Goal: Ask a question: Seek information or help from site administrators or community

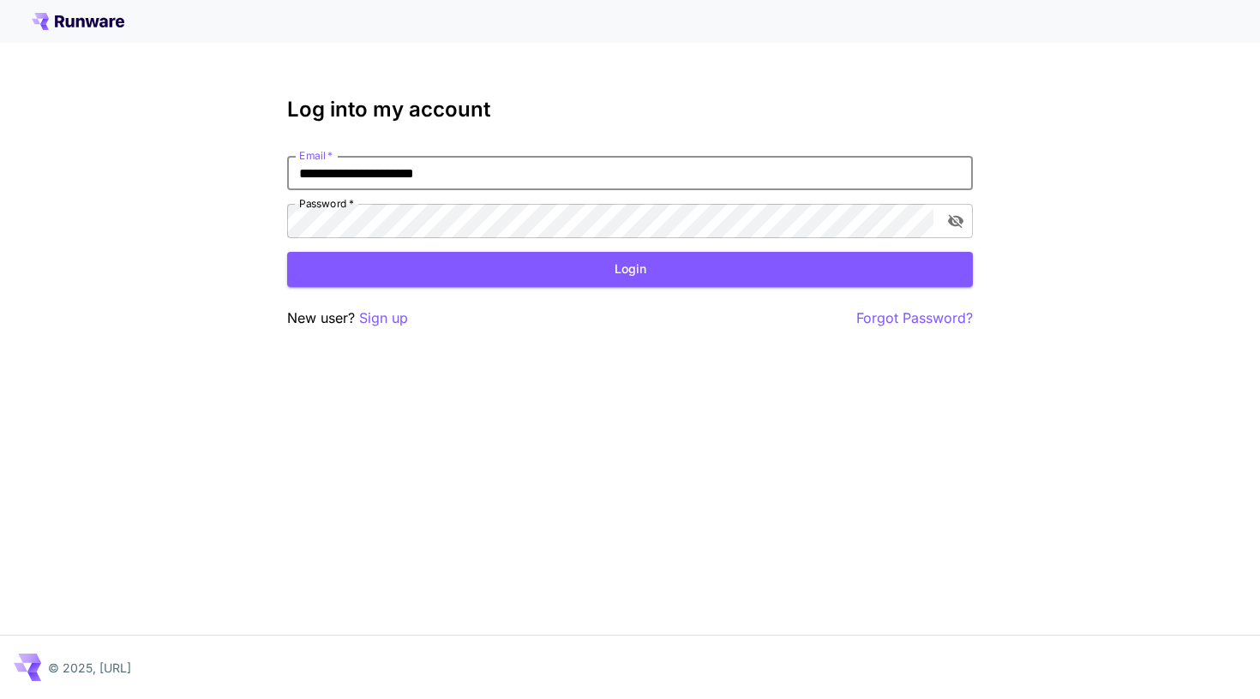
type input "**********"
click at [630, 269] on button "Login" at bounding box center [630, 269] width 686 height 35
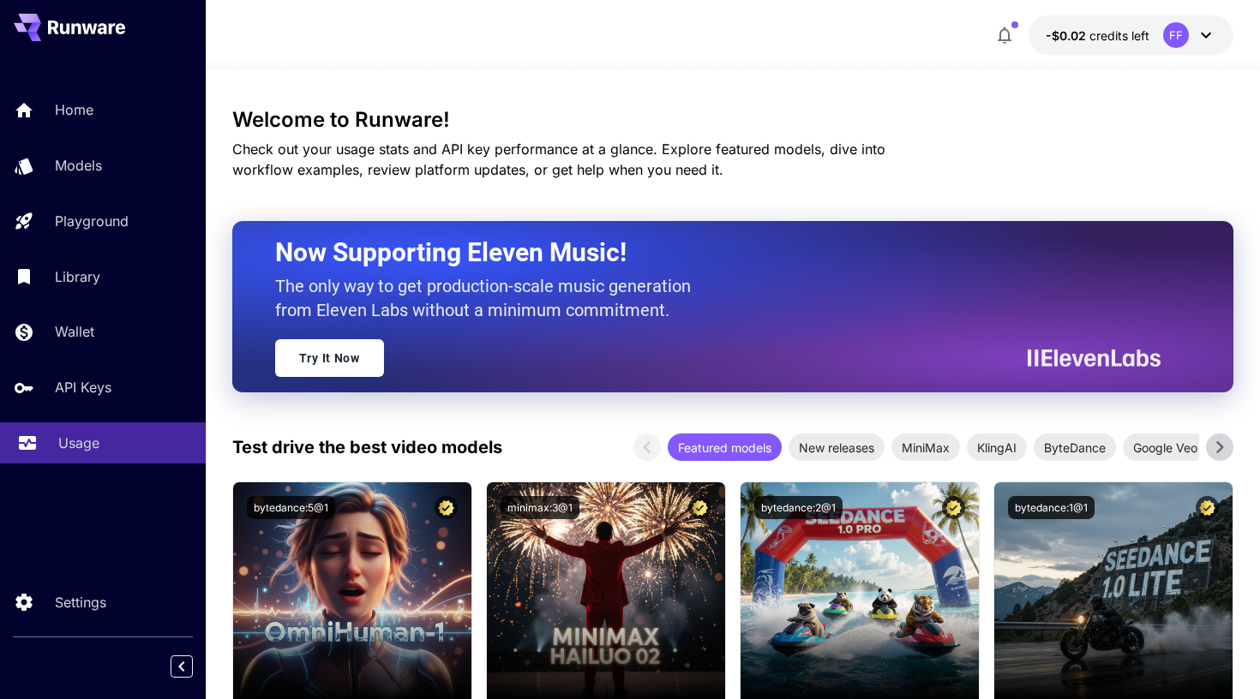
click at [122, 424] on link "Usage" at bounding box center [103, 444] width 206 height 42
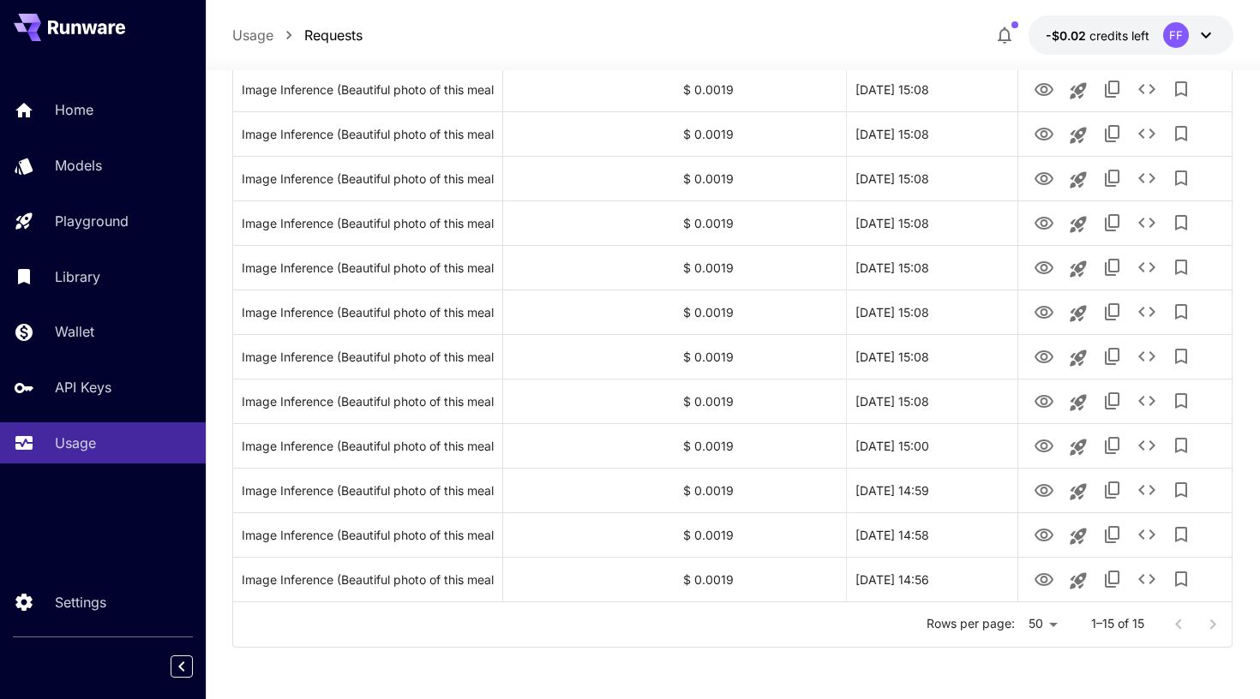
scroll to position [403, 0]
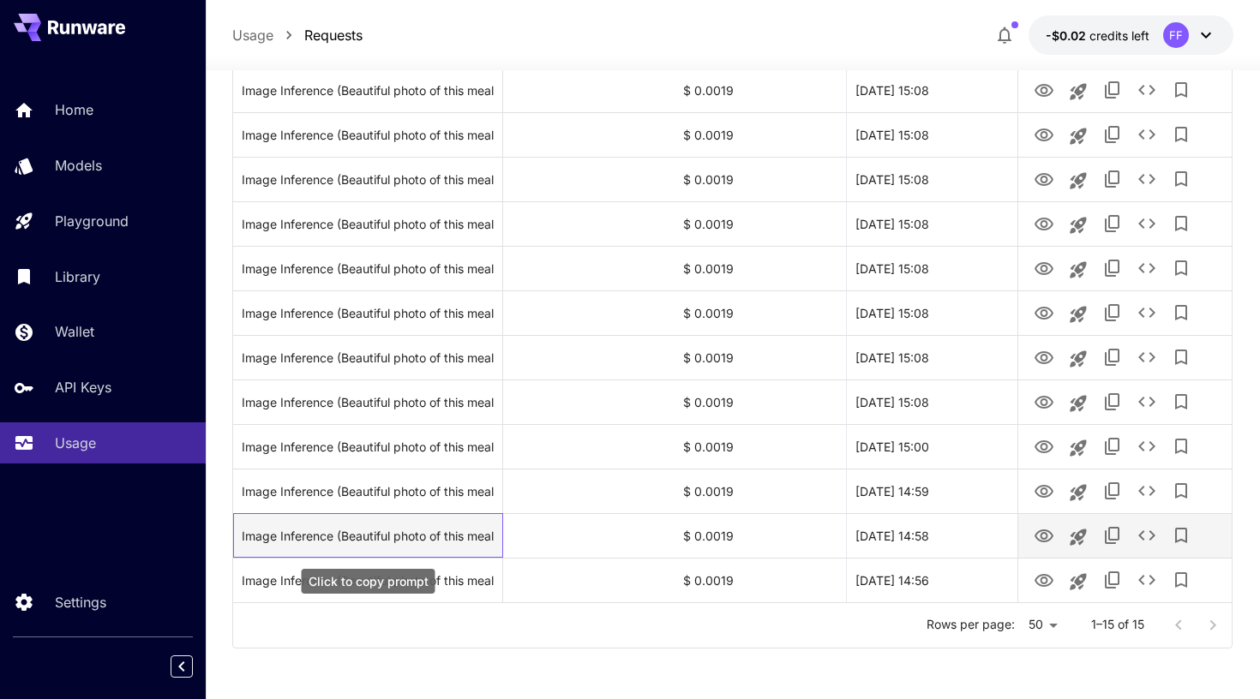
click at [456, 528] on div "Image Inference (Beautiful photo of this meal: spinach pasta)" at bounding box center [368, 536] width 252 height 44
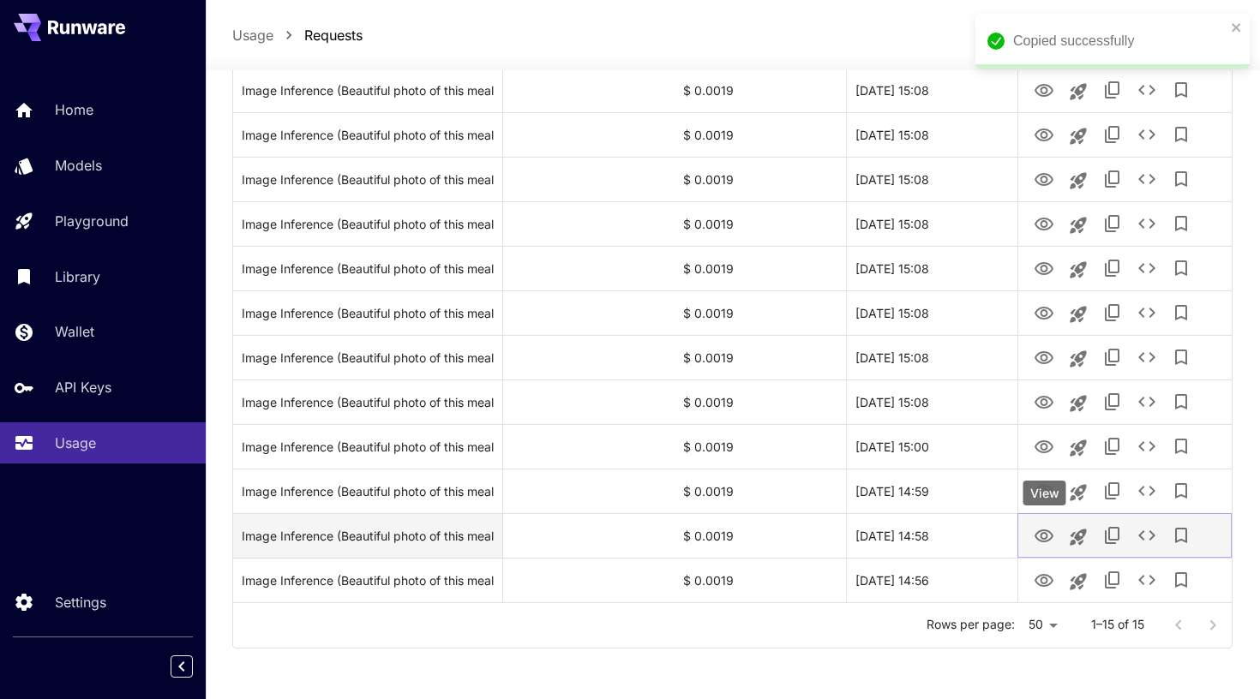
click at [1054, 543] on icon "View" at bounding box center [1044, 536] width 21 height 21
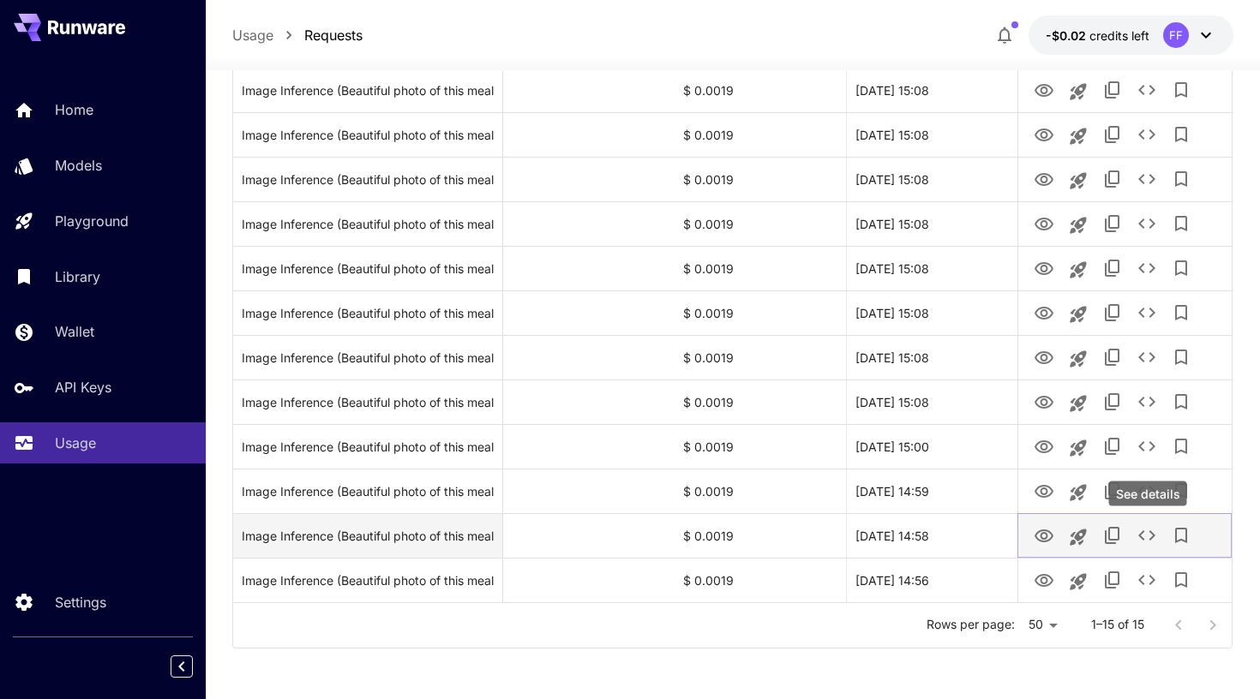
click at [1145, 529] on icon "See details" at bounding box center [1147, 535] width 21 height 21
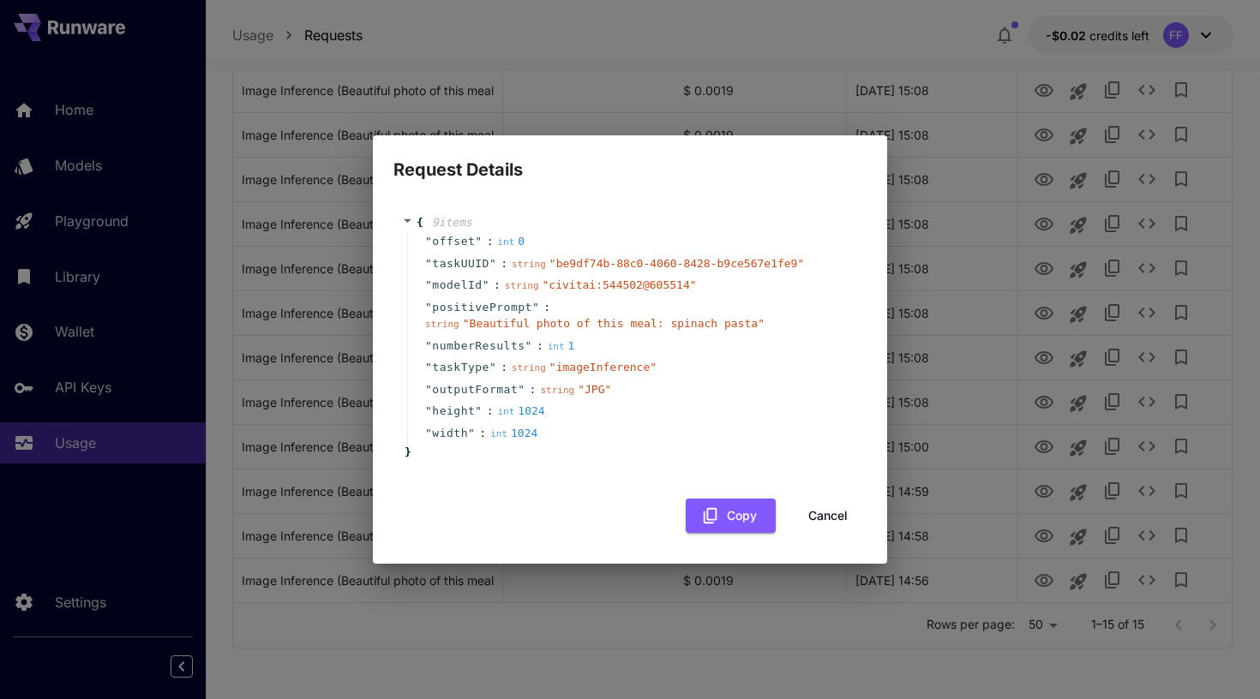
click at [814, 501] on button "Cancel" at bounding box center [827, 516] width 77 height 35
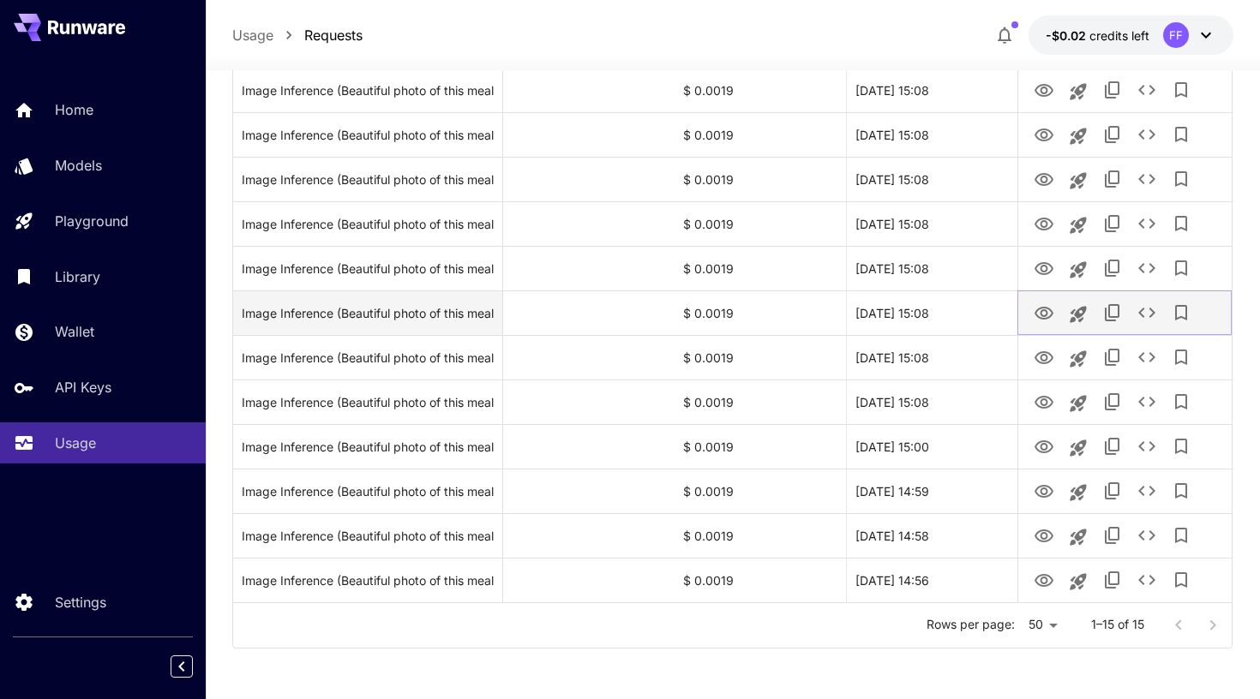
click at [1143, 310] on icon "See details" at bounding box center [1147, 313] width 21 height 21
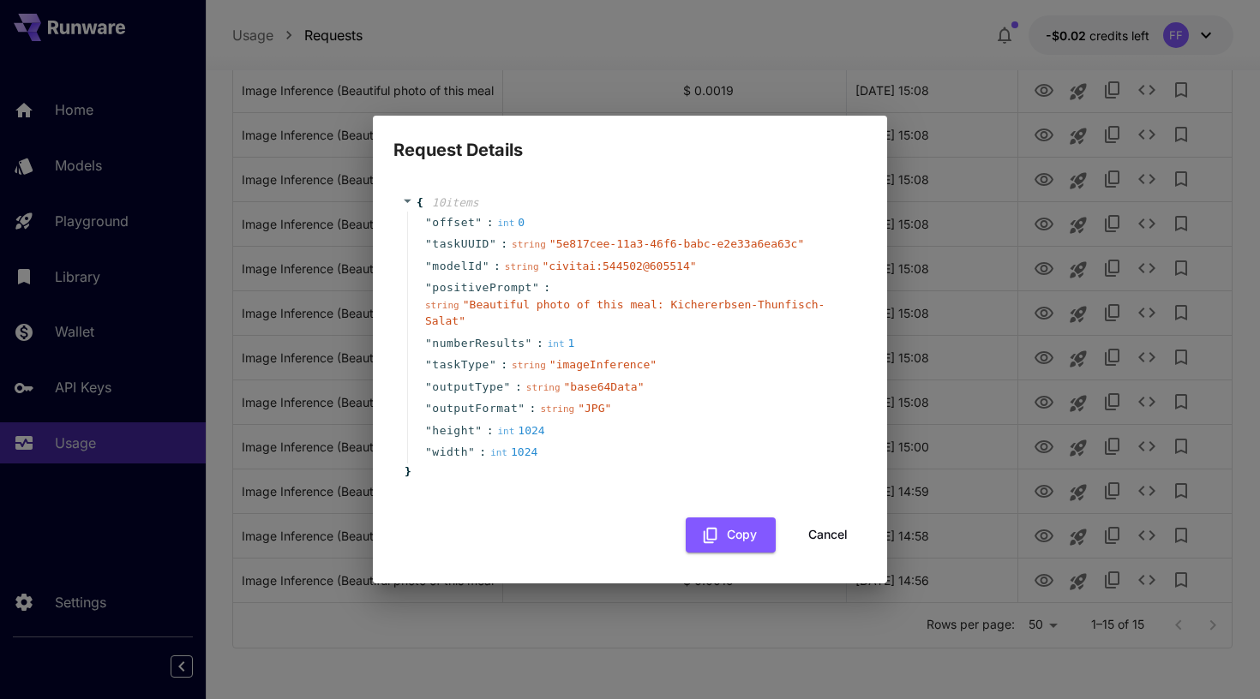
click at [846, 521] on button "Cancel" at bounding box center [827, 535] width 77 height 35
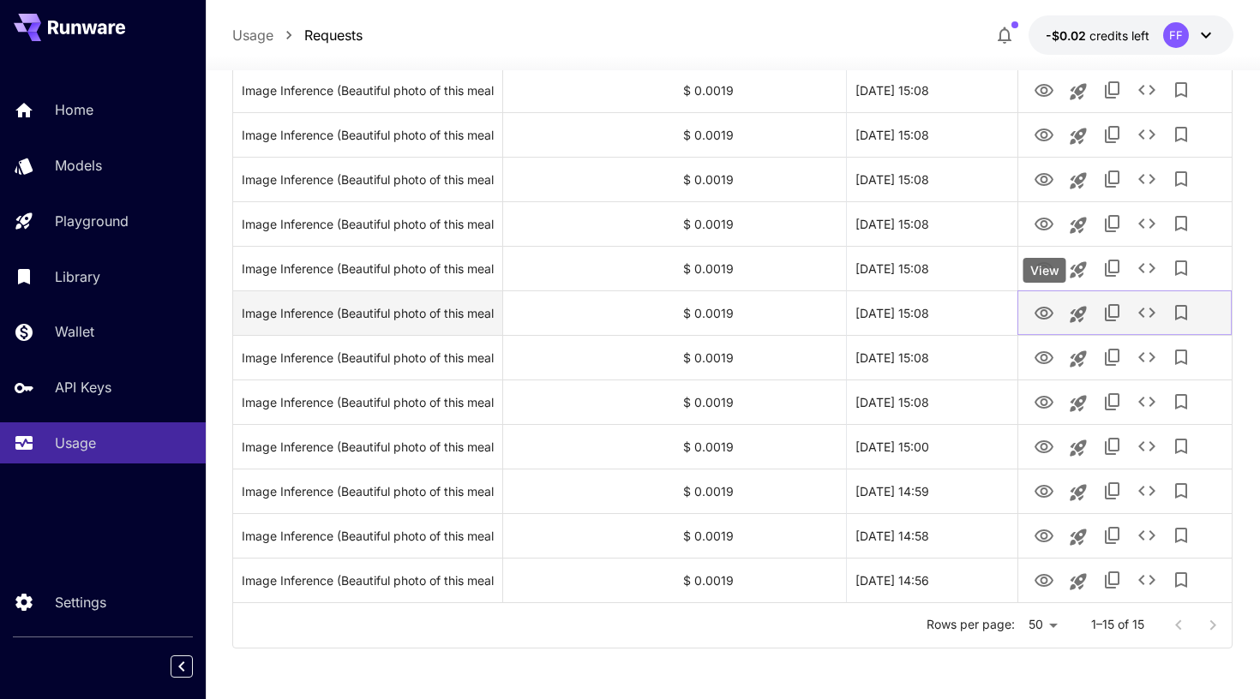
click at [1059, 315] on button "View" at bounding box center [1044, 312] width 34 height 35
click at [1042, 311] on icon "View" at bounding box center [1044, 313] width 21 height 21
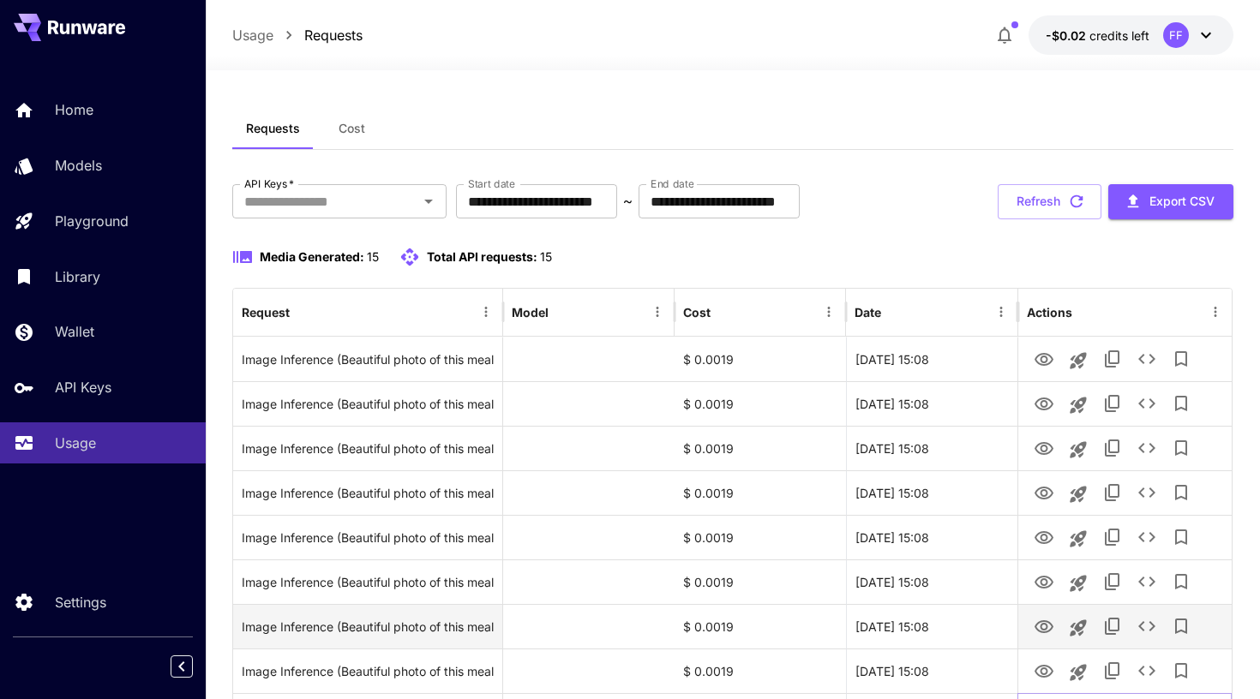
scroll to position [0, 0]
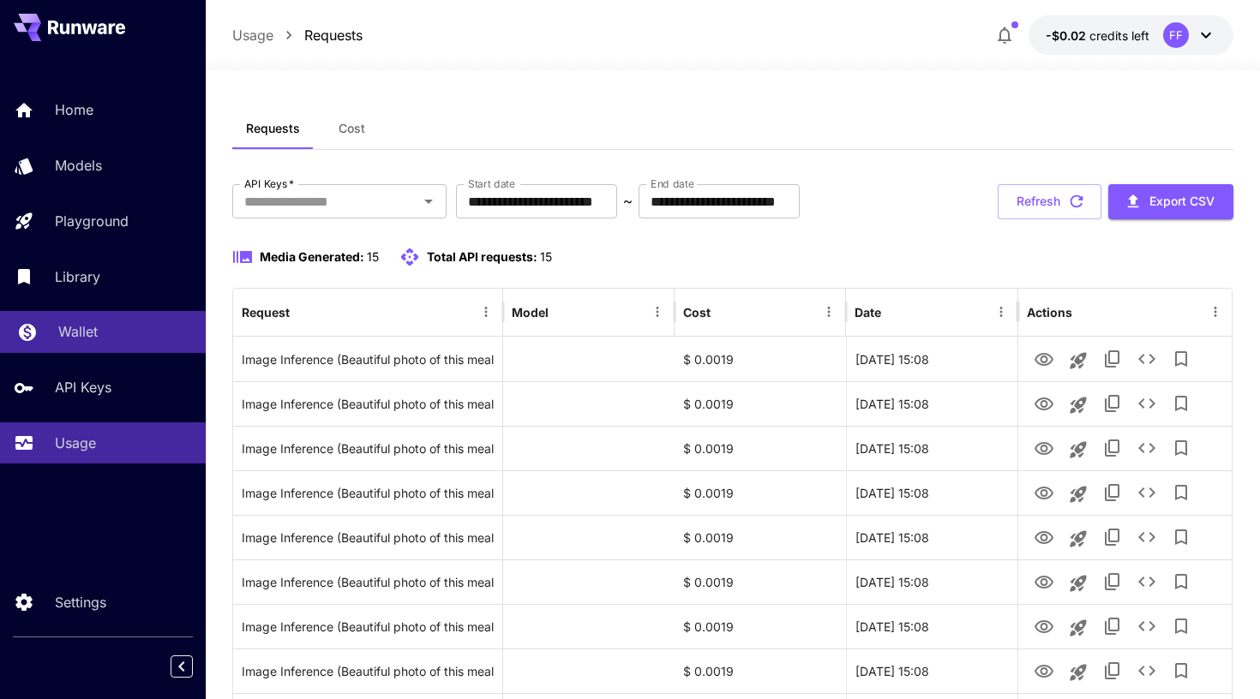
click at [140, 345] on link "Wallet" at bounding box center [103, 332] width 206 height 42
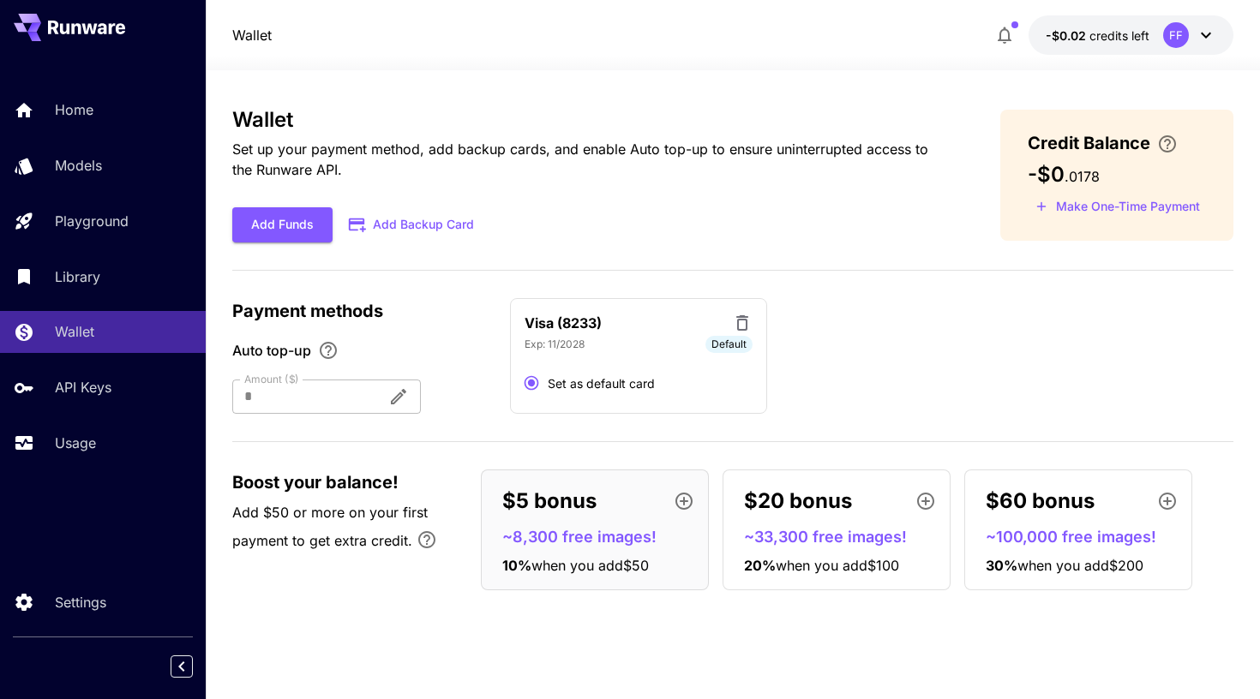
click at [891, 293] on div "Wallet Set up your payment method, add backup cards, and enable Auto top-up to …" at bounding box center [733, 356] width 1002 height 496
click at [803, 244] on div "Wallet Set up your payment method, add backup cards, and enable Auto top-up to …" at bounding box center [733, 356] width 1002 height 496
click at [374, 401] on div at bounding box center [302, 397] width 141 height 34
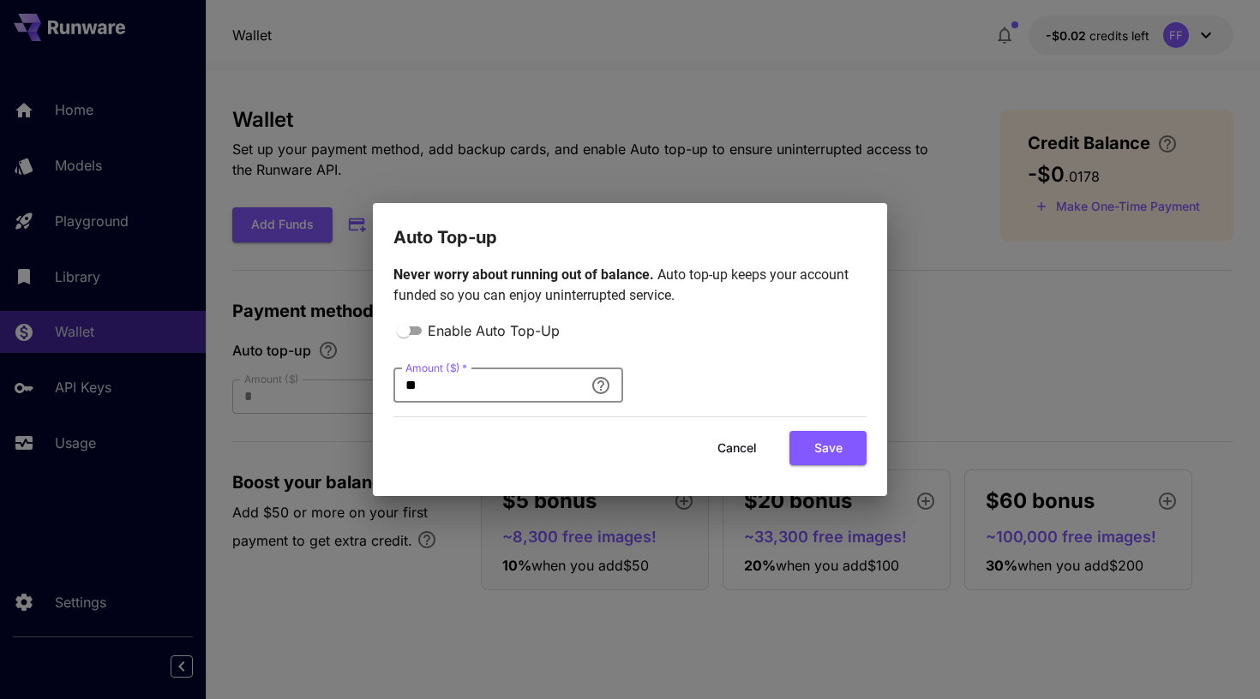
click at [454, 393] on input "**" at bounding box center [488, 386] width 190 height 34
type input "*"
click at [757, 453] on button "Cancel" at bounding box center [737, 448] width 77 height 35
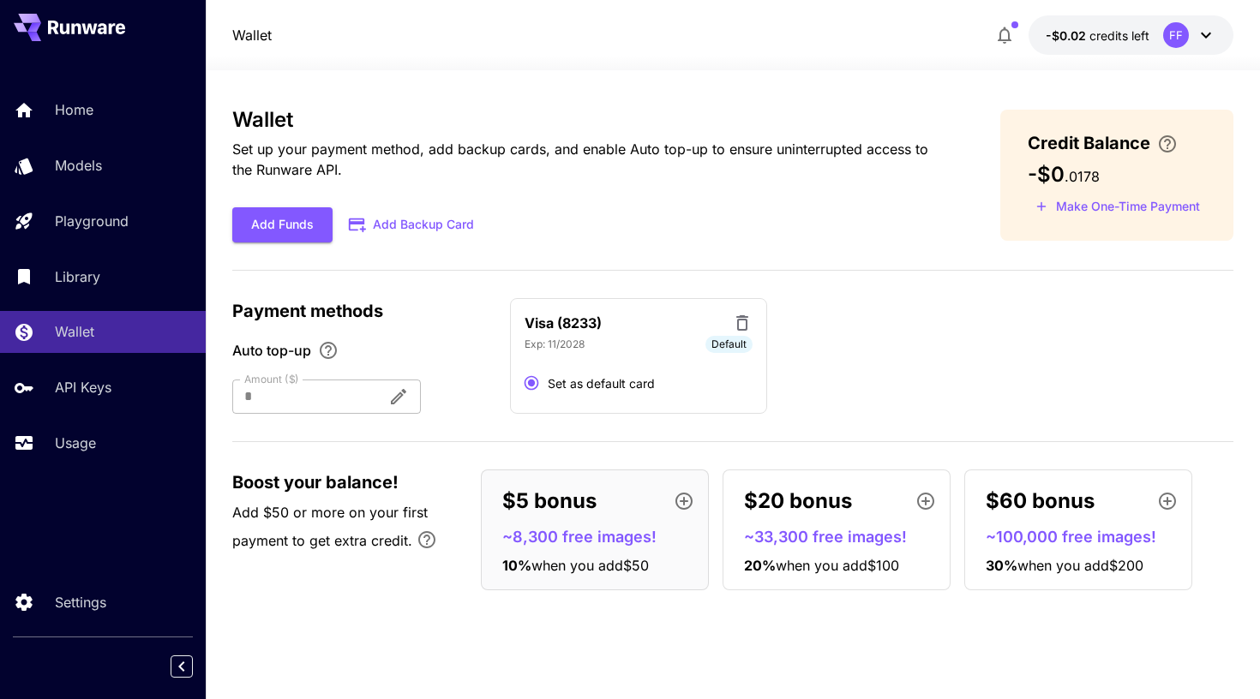
click at [1017, 255] on div "Wallet Set up your payment method, add backup cards, and enable Auto top-up to …" at bounding box center [733, 356] width 1002 height 496
click at [1182, 33] on div "FF" at bounding box center [1176, 35] width 26 height 26
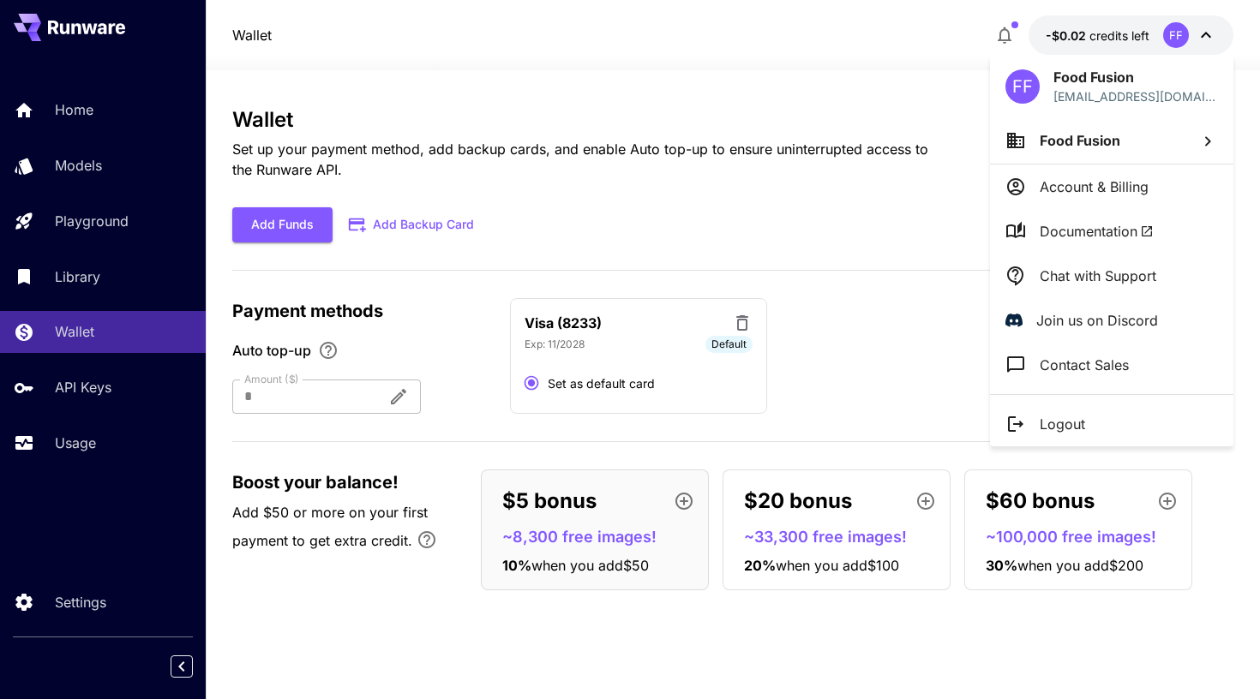
click at [1065, 361] on p "Contact Sales" at bounding box center [1084, 365] width 89 height 21
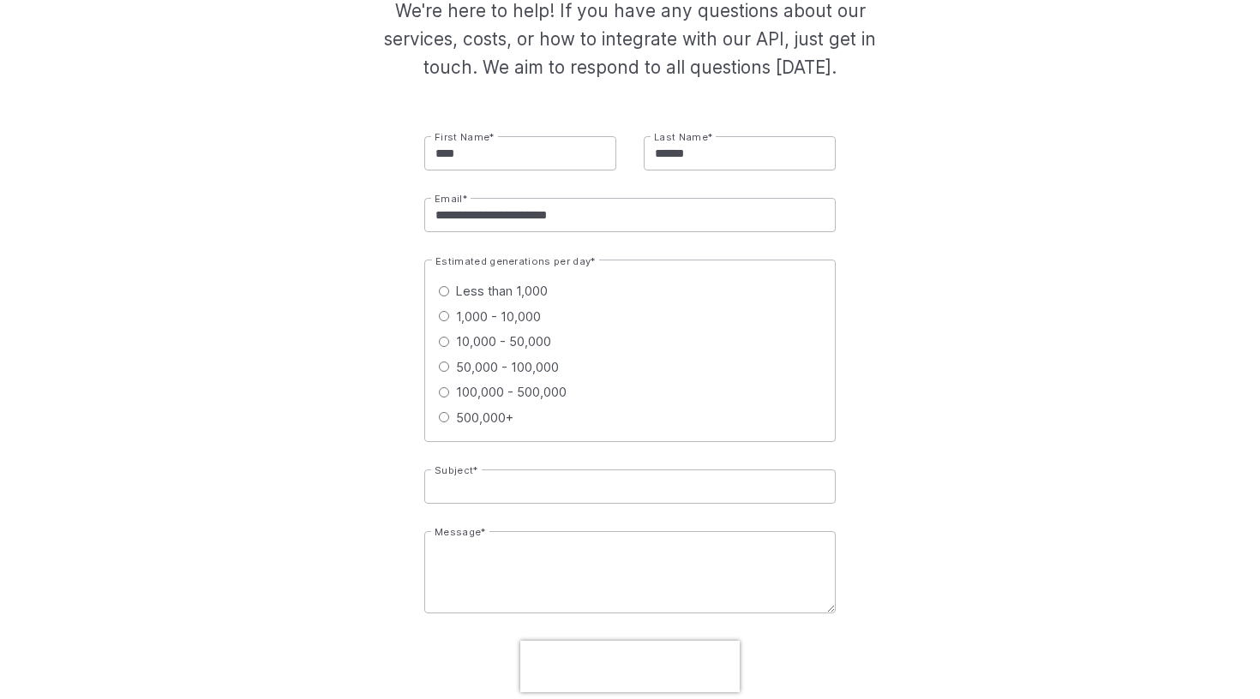
scroll to position [274, 0]
click at [506, 484] on input "Subject *" at bounding box center [629, 485] width 411 height 34
type input "**********"
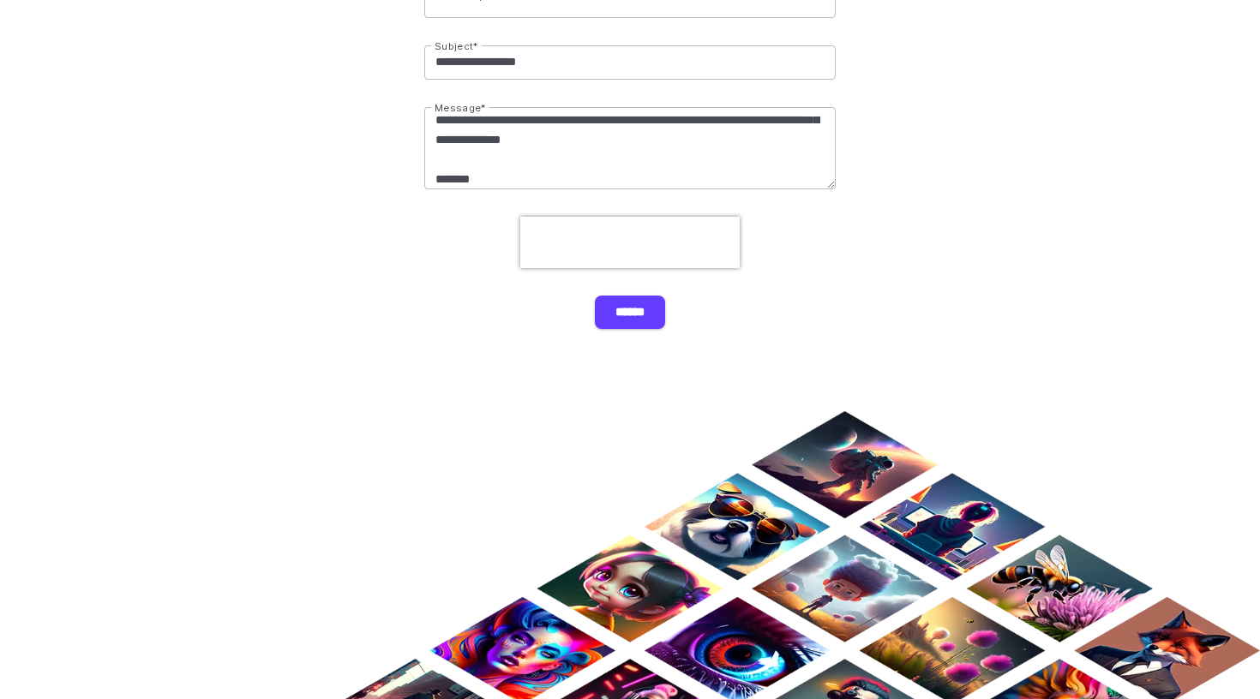
scroll to position [752, 0]
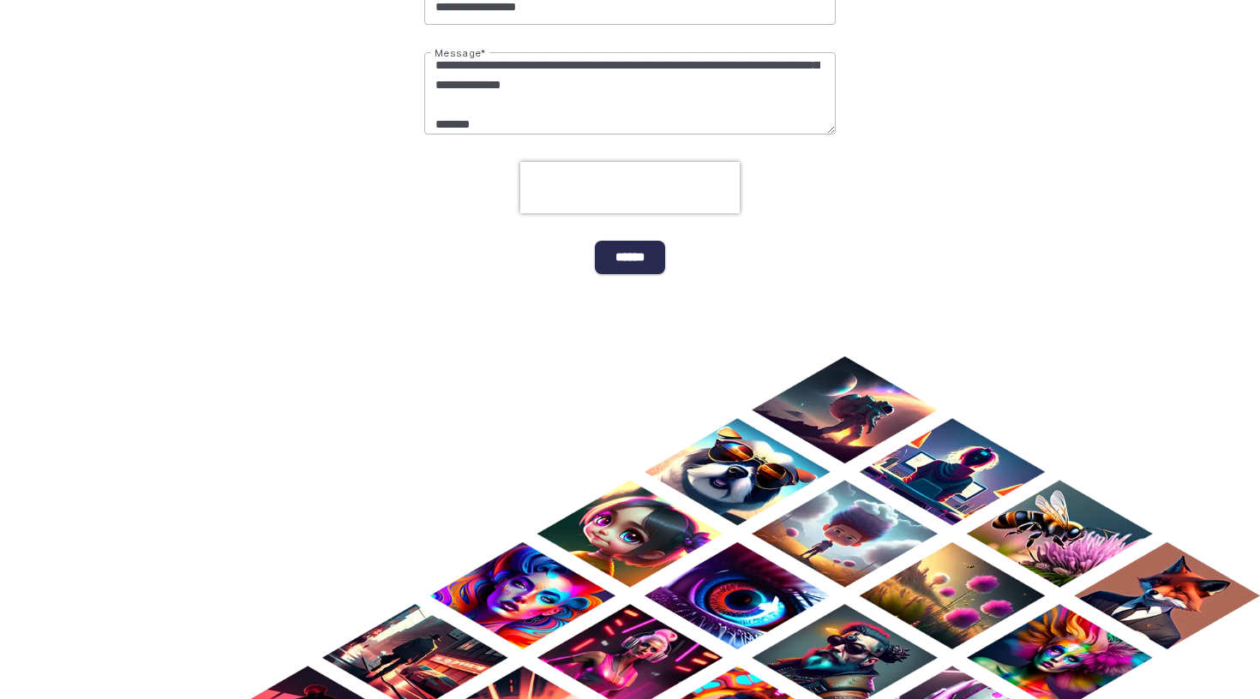
type textarea "**********"
click at [636, 265] on input "******" at bounding box center [630, 257] width 70 height 33
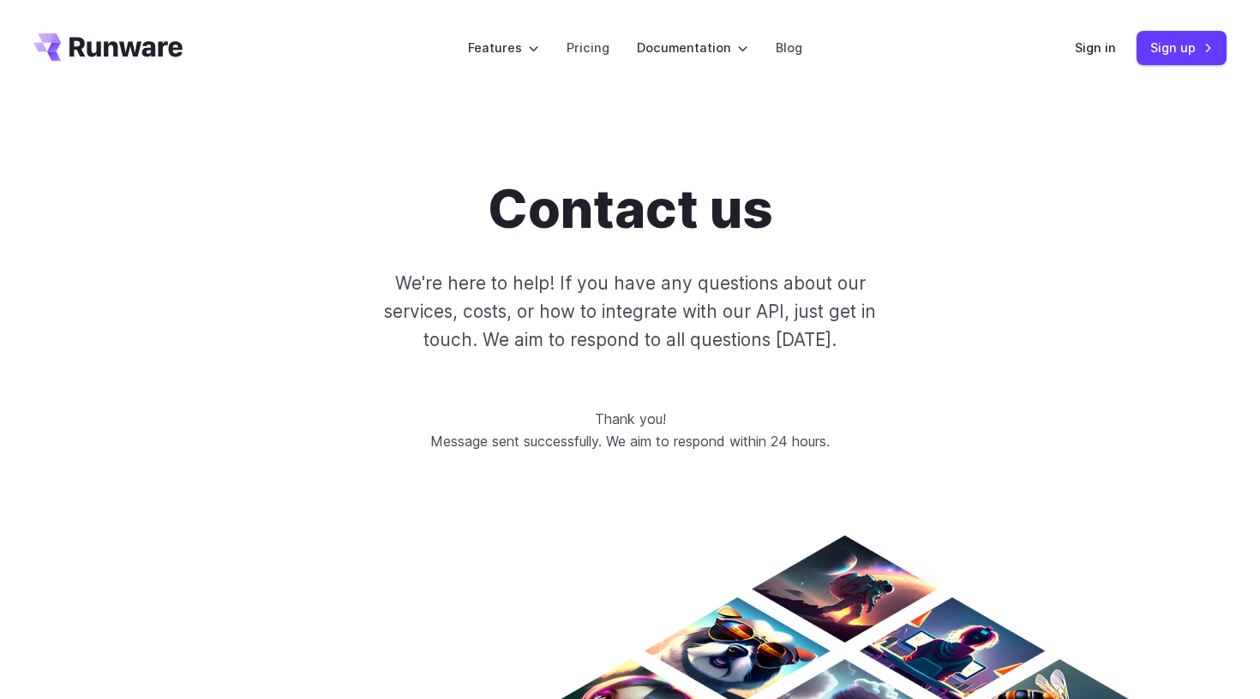
scroll to position [0, 0]
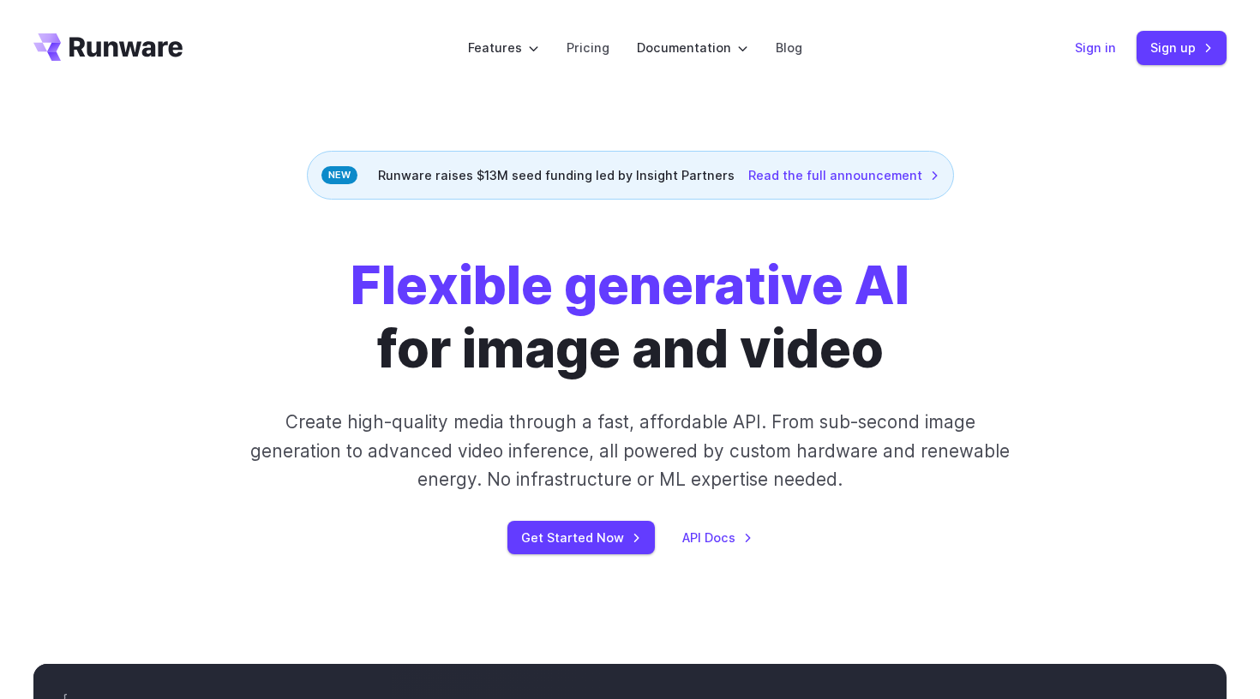
click at [1095, 50] on link "Sign in" at bounding box center [1095, 48] width 41 height 20
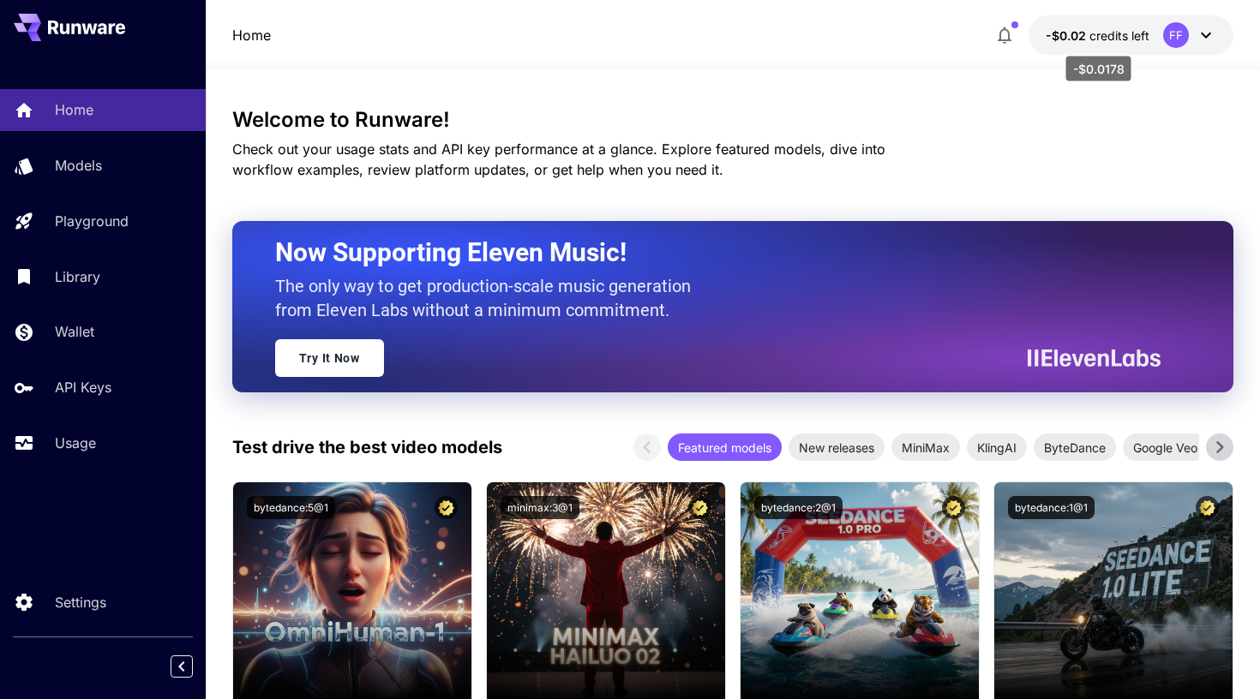
click at [1144, 30] on span "credits left" at bounding box center [1119, 35] width 60 height 15
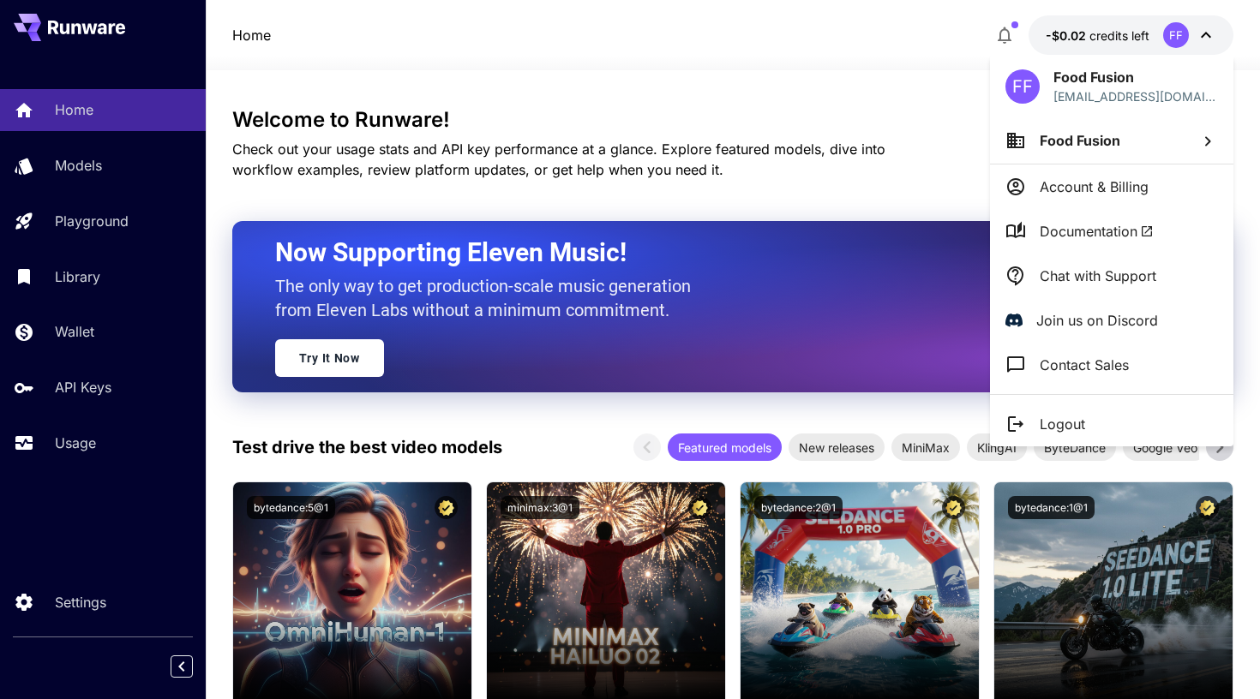
click at [1113, 147] on span "Food Fusion" at bounding box center [1080, 140] width 81 height 17
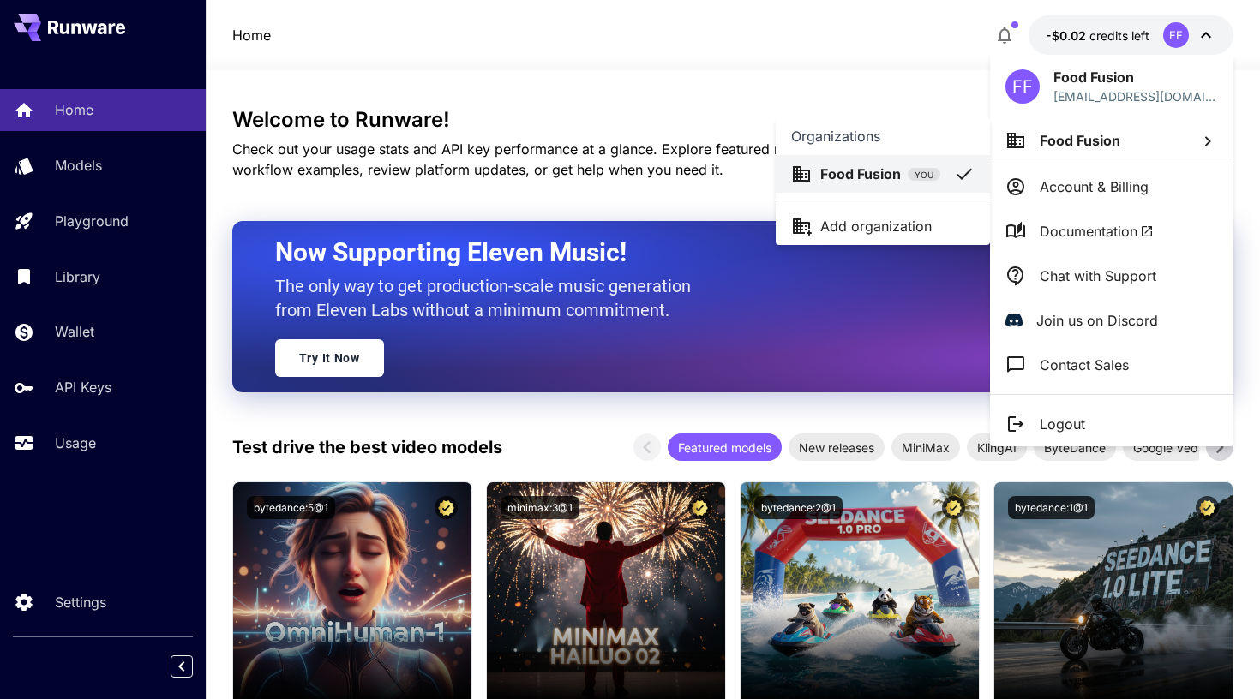
click at [1109, 179] on div at bounding box center [630, 349] width 1260 height 699
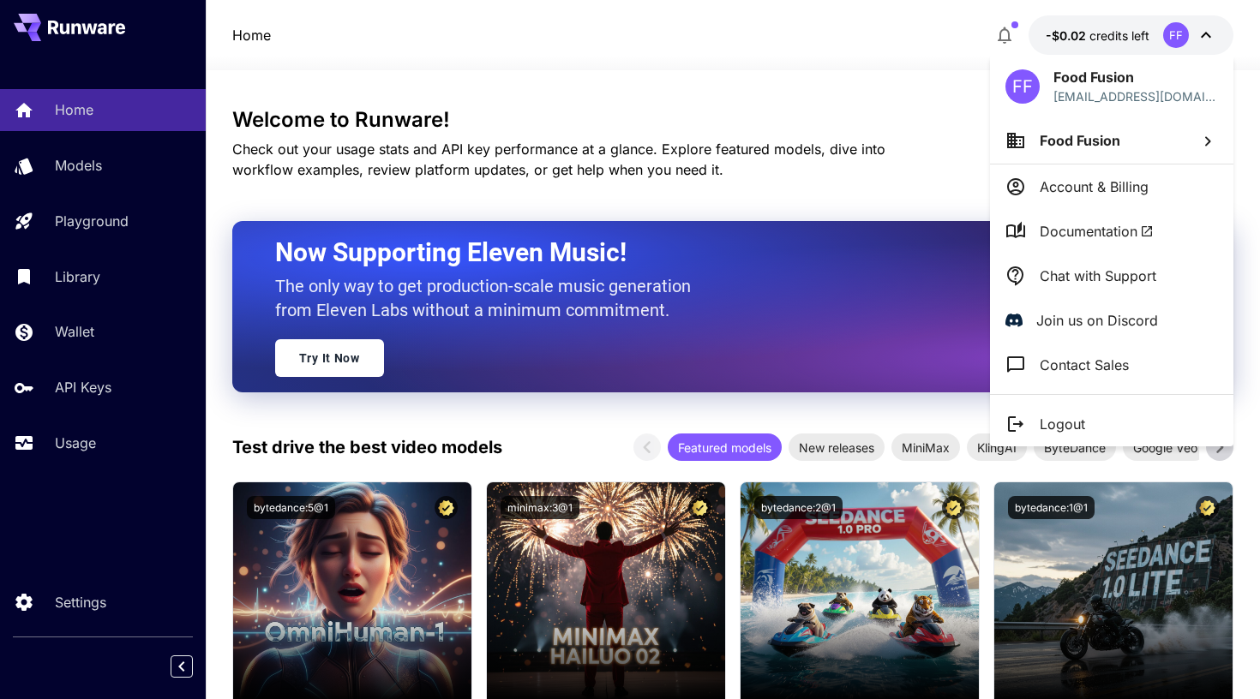
click at [1092, 186] on p "Account & Billing" at bounding box center [1094, 187] width 109 height 21
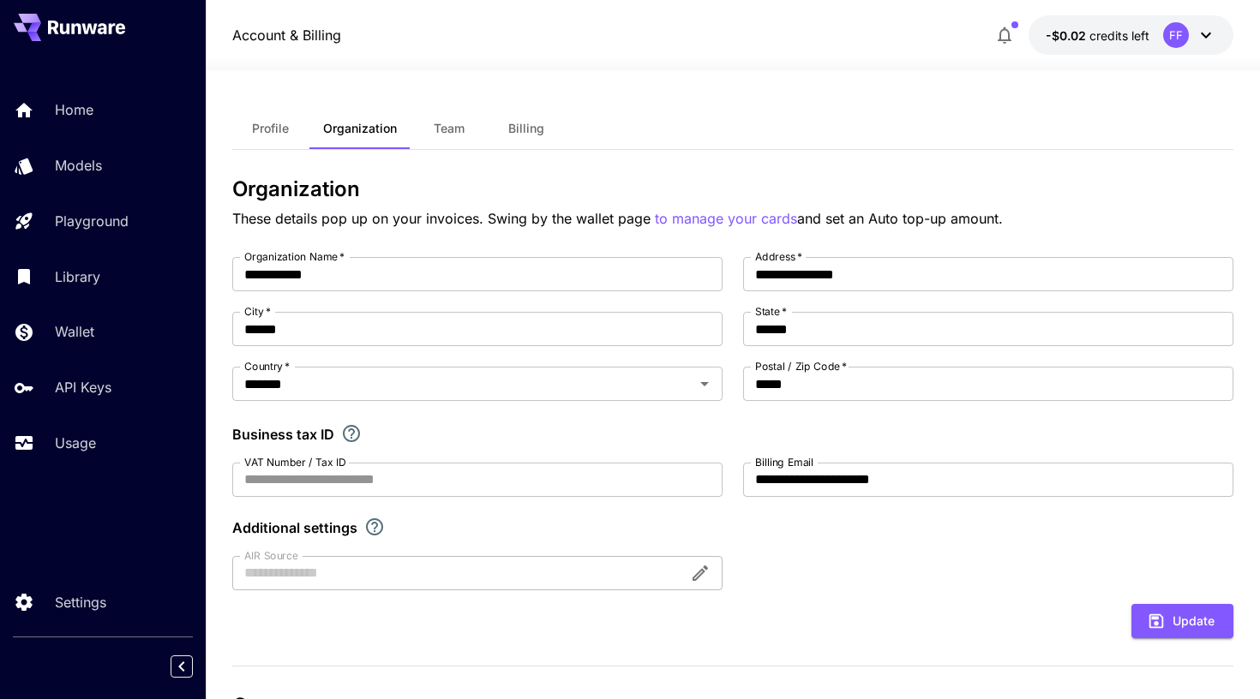
click at [509, 138] on button "Billing" at bounding box center [526, 128] width 77 height 41
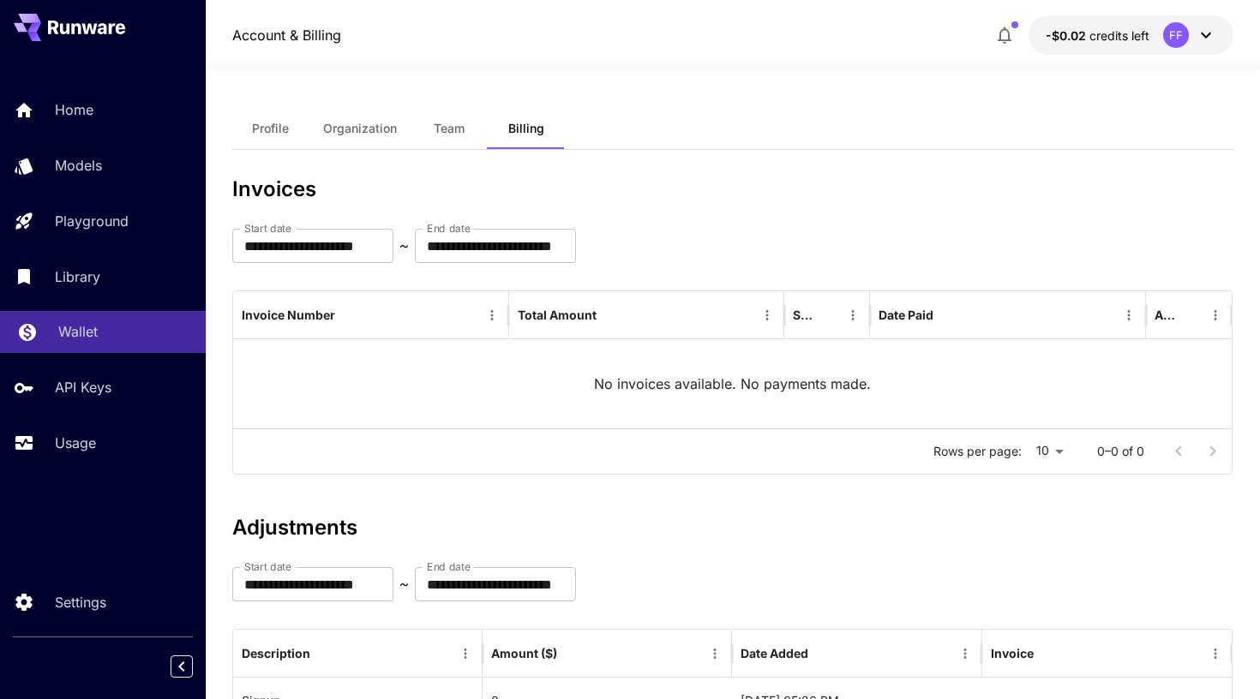
click at [81, 333] on p "Wallet" at bounding box center [77, 331] width 39 height 21
